Goal: Information Seeking & Learning: Understand process/instructions

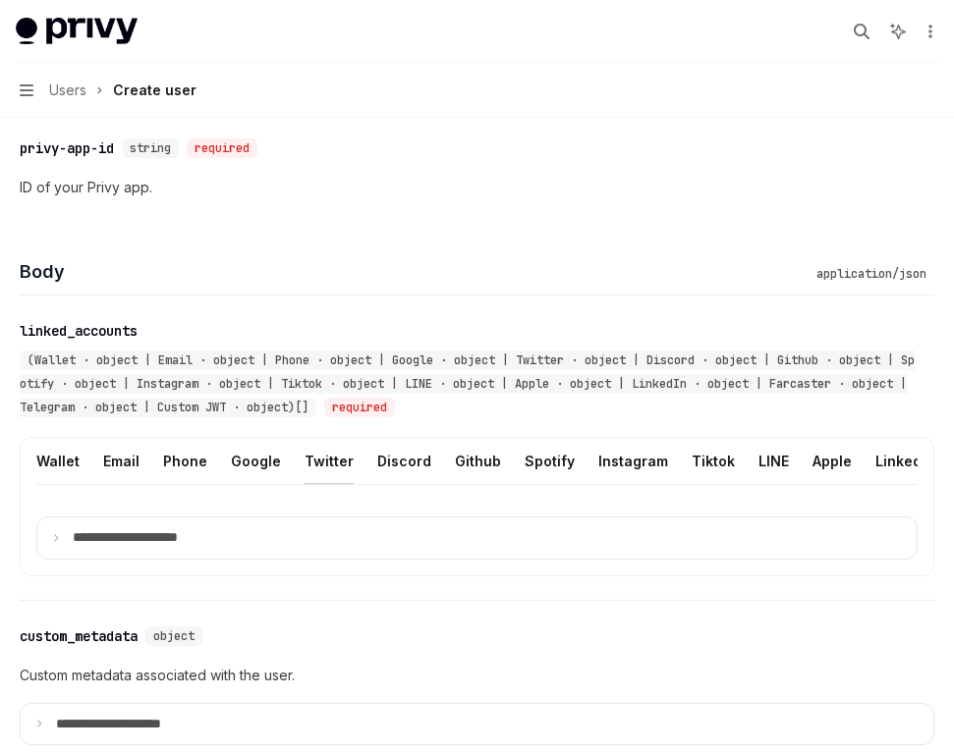
click at [309, 461] on button "Twitter" at bounding box center [328, 461] width 49 height 46
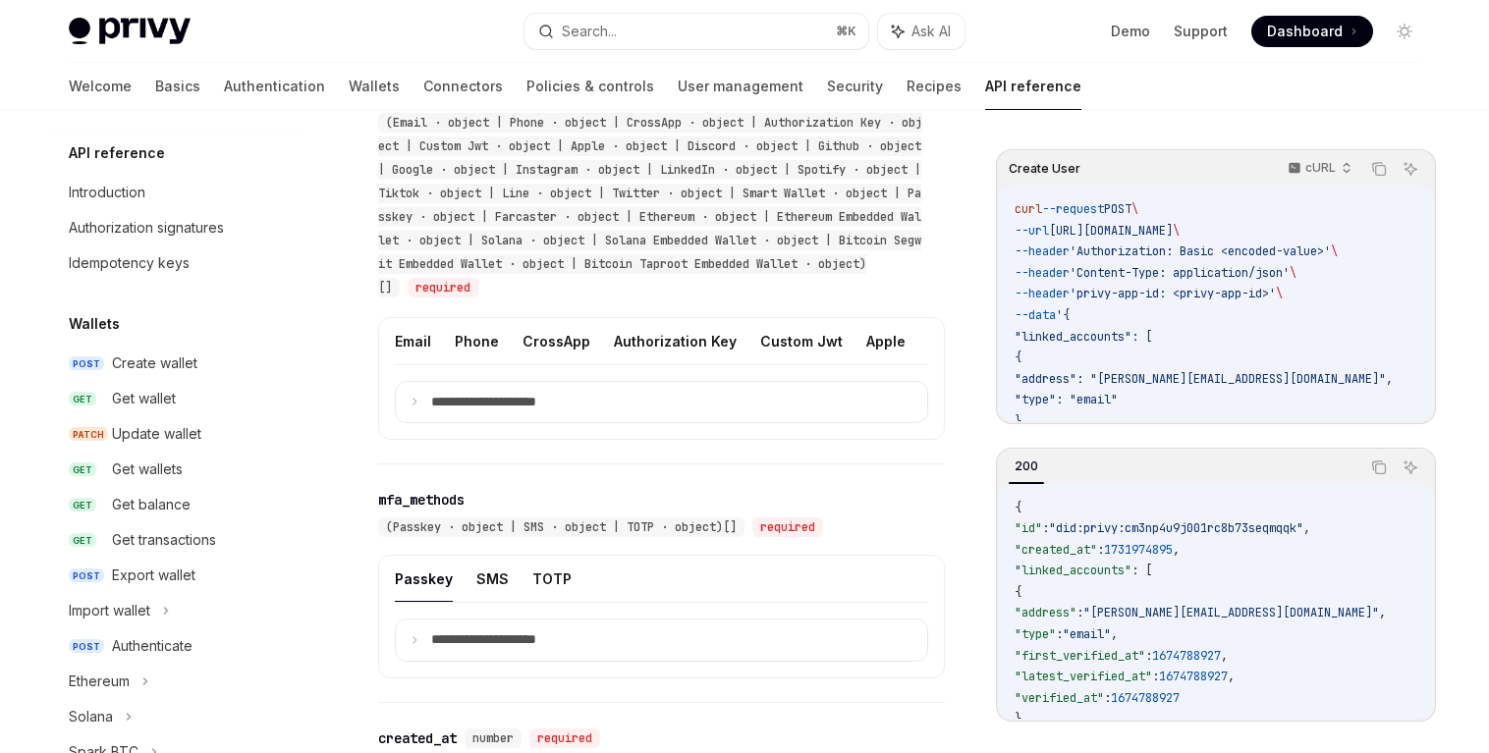
scroll to position [1635, 0]
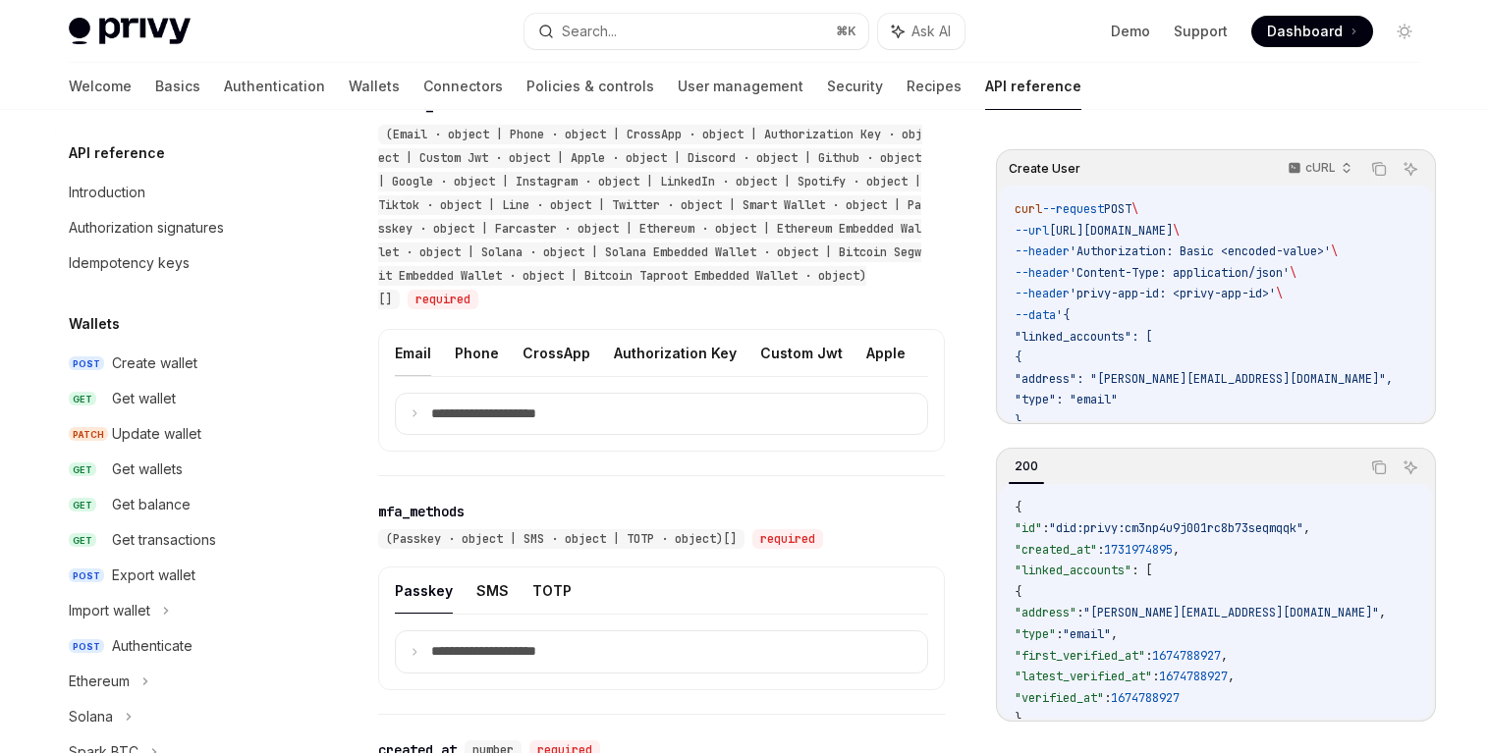
click at [422, 435] on summary "**********" at bounding box center [661, 414] width 531 height 41
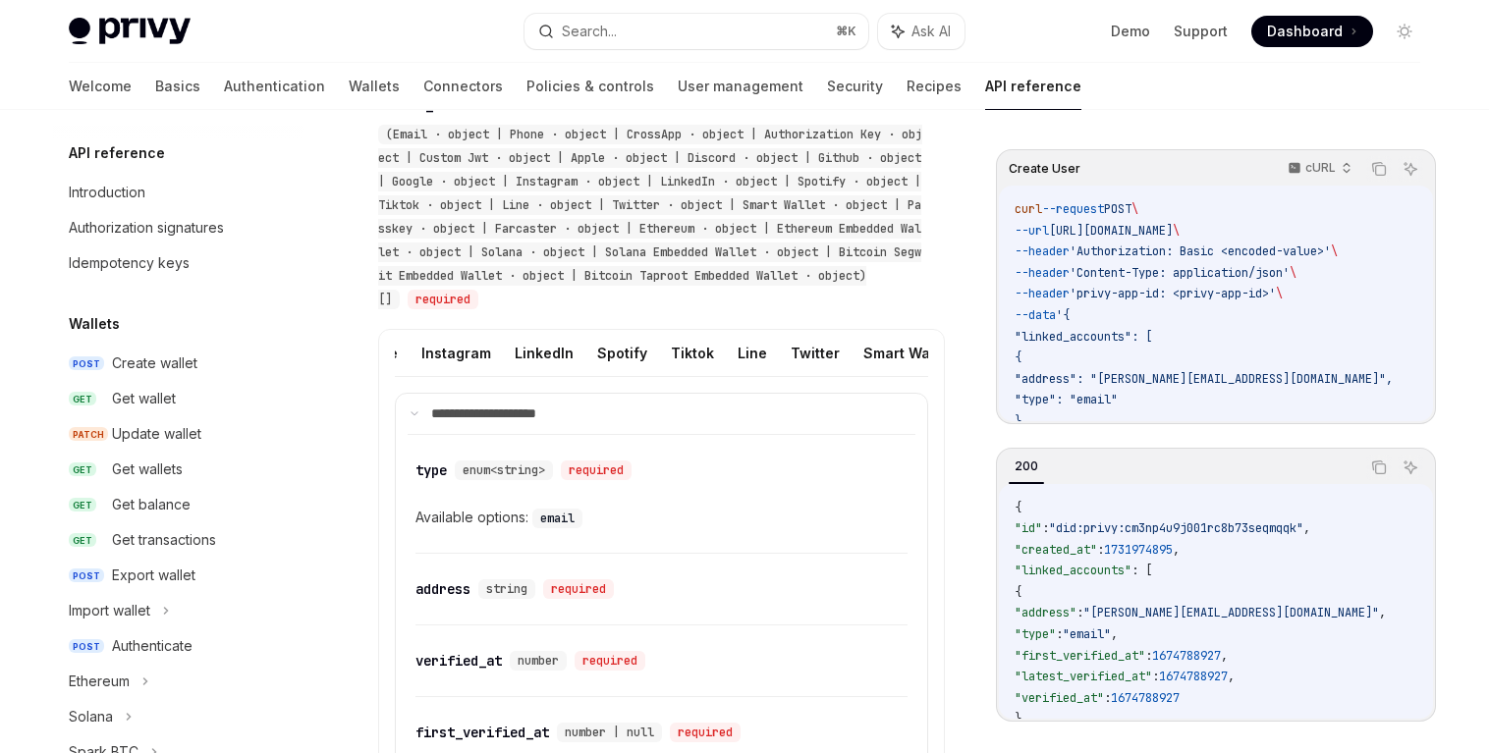
scroll to position [0, 747]
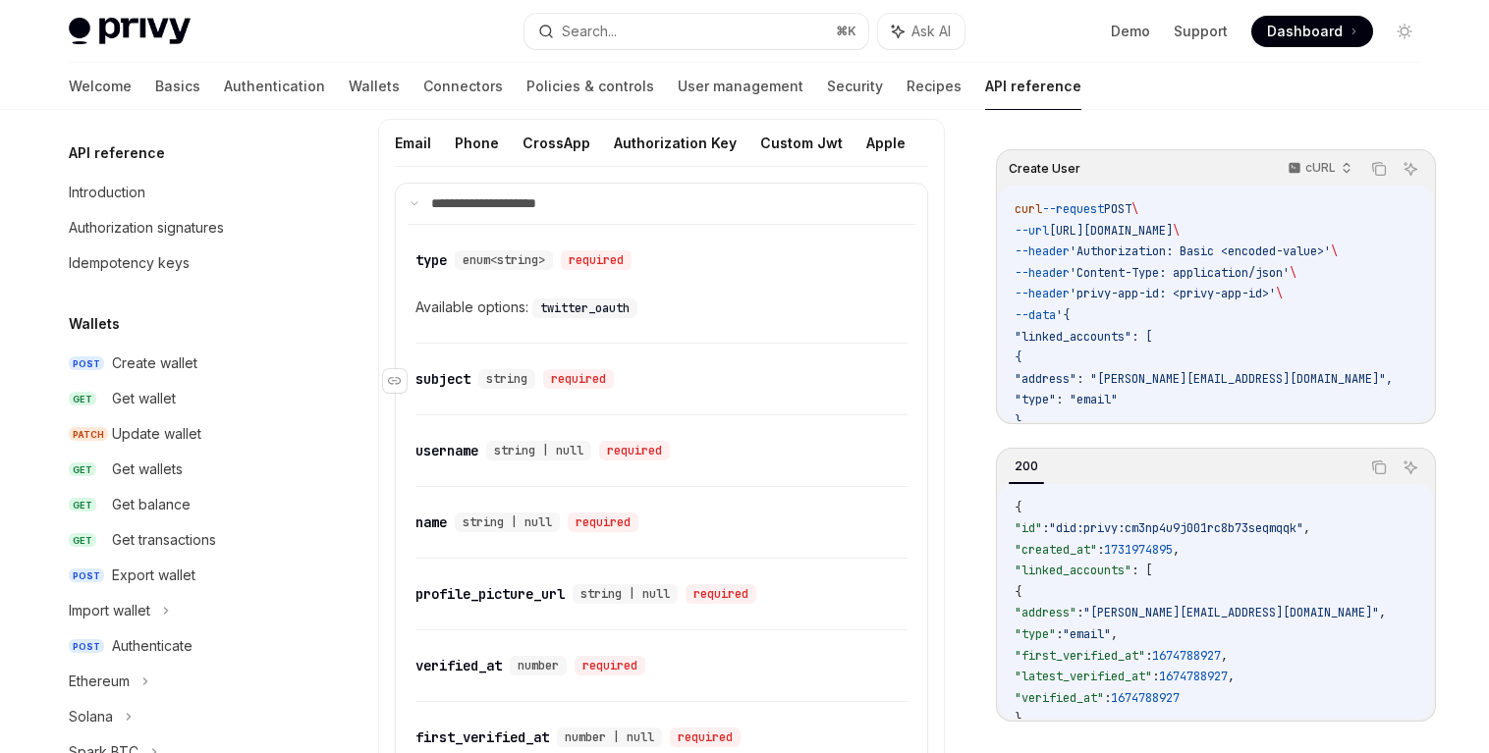
scroll to position [1855, 0]
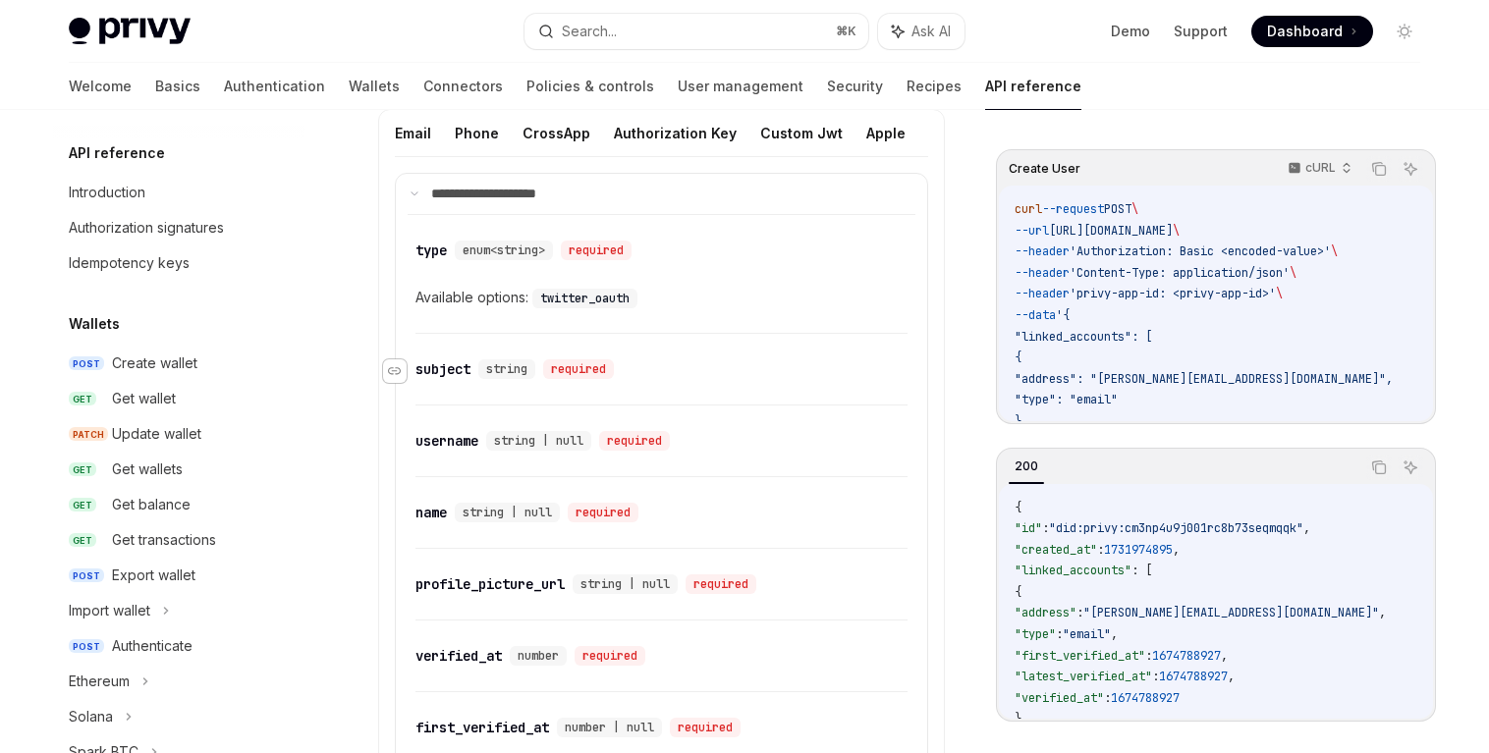
click at [392, 375] on icon "Navigate to header" at bounding box center [395, 371] width 14 height 8
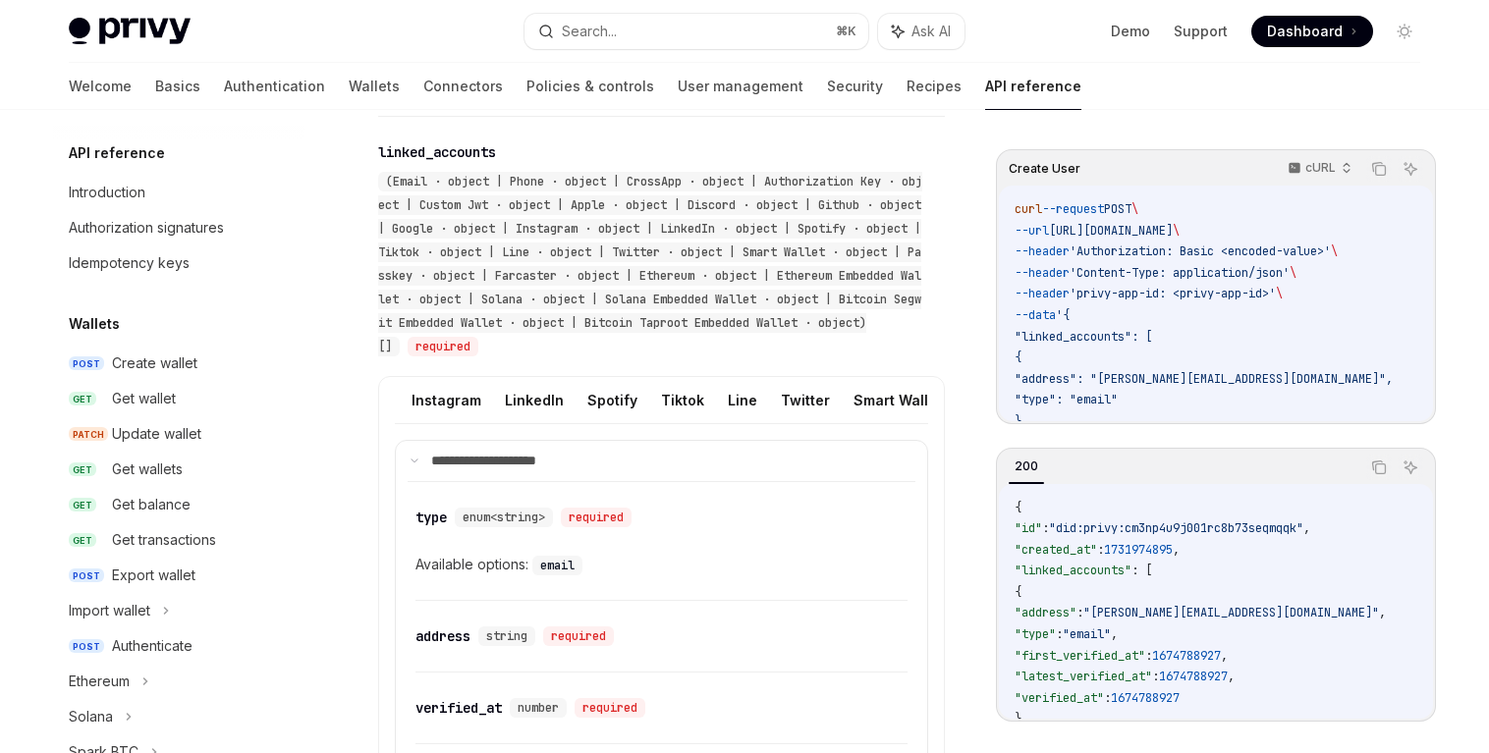
scroll to position [0, 775]
click at [584, 423] on button "Twitter" at bounding box center [769, 400] width 49 height 46
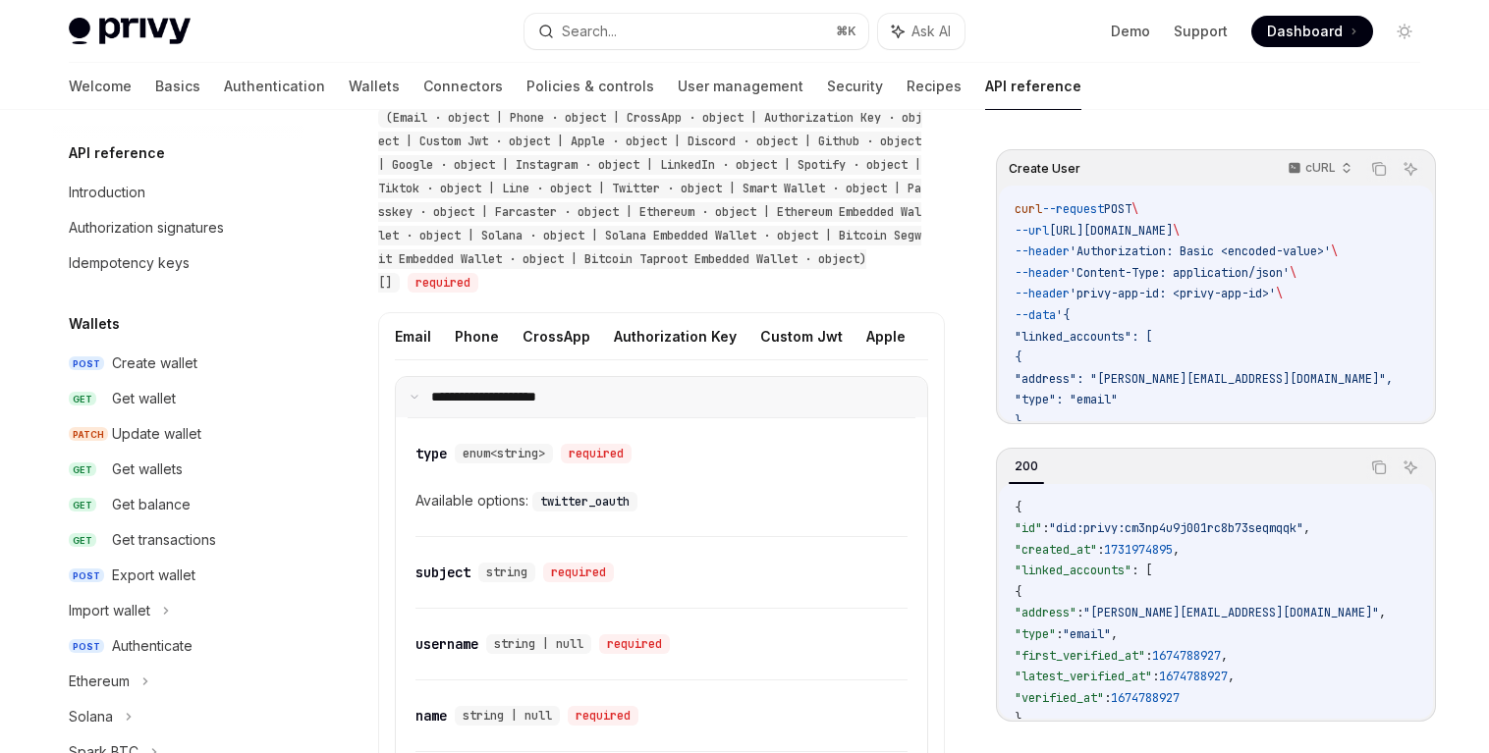
type textarea "*"
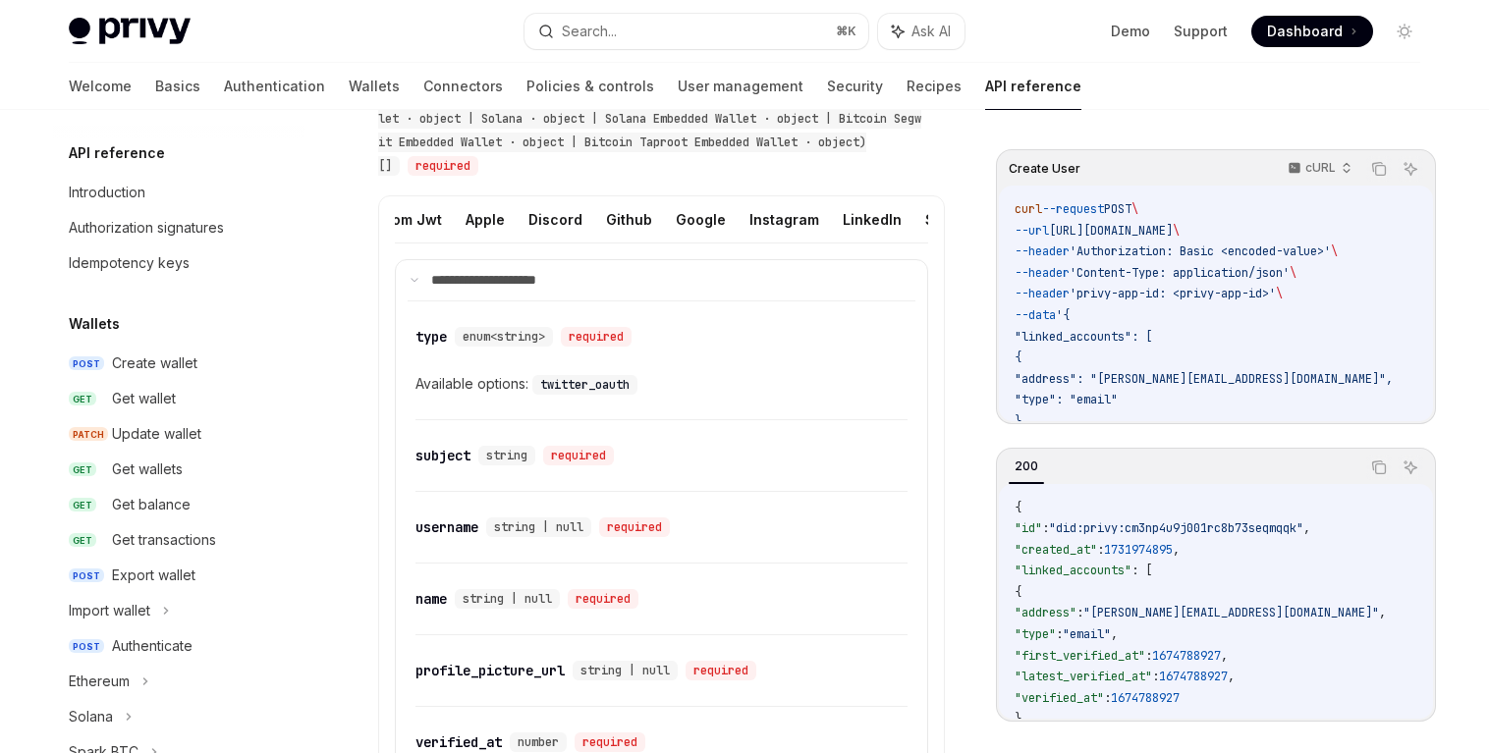
scroll to position [0, 405]
click at [564, 466] on div "required" at bounding box center [578, 456] width 71 height 20
click at [501, 464] on span "string" at bounding box center [506, 456] width 41 height 16
click at [502, 464] on span "string" at bounding box center [506, 456] width 41 height 16
click at [395, 464] on icon "Navigate to header" at bounding box center [395, 458] width 14 height 12
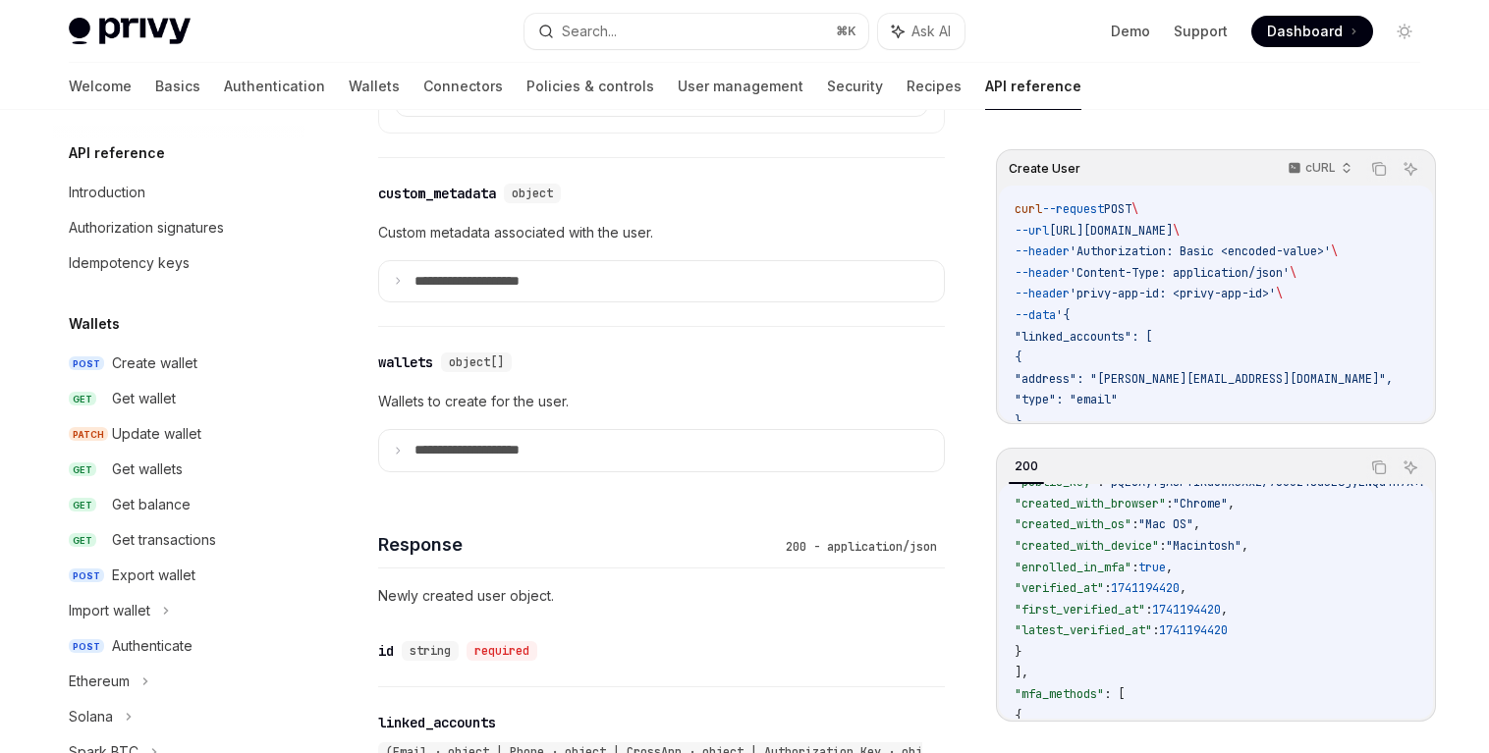
scroll to position [1419, 0]
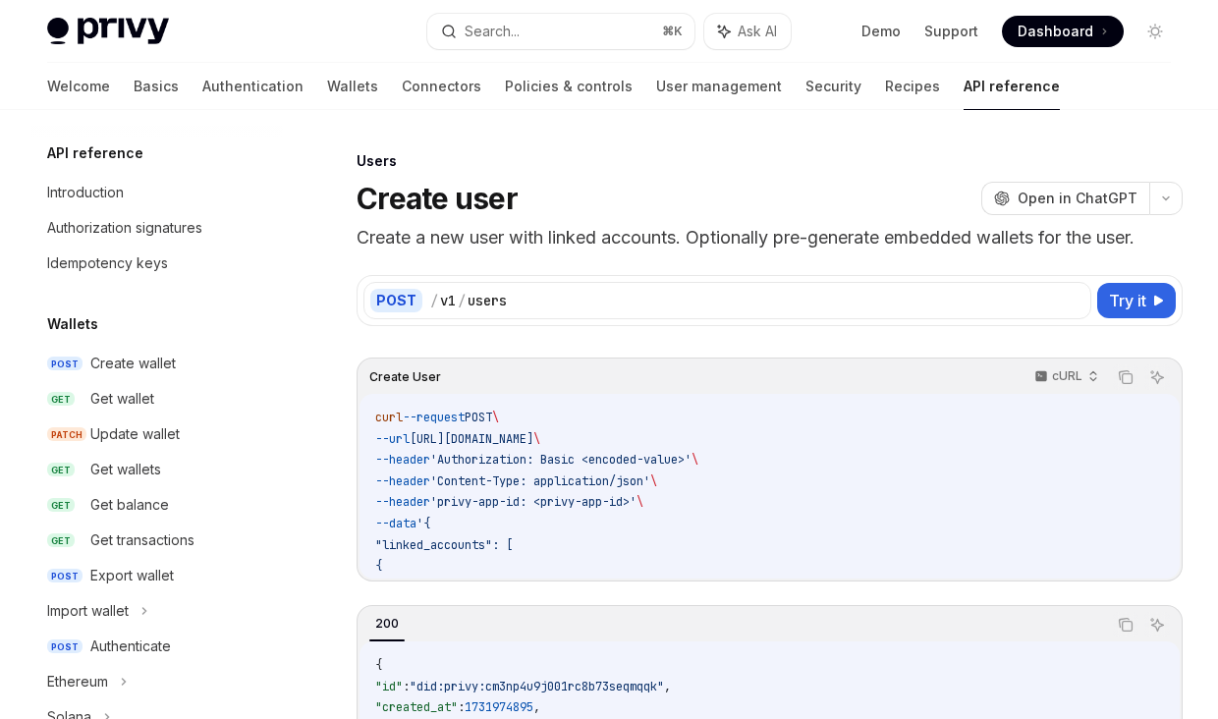
type textarea "*"
